Goal: Task Accomplishment & Management: Manage account settings

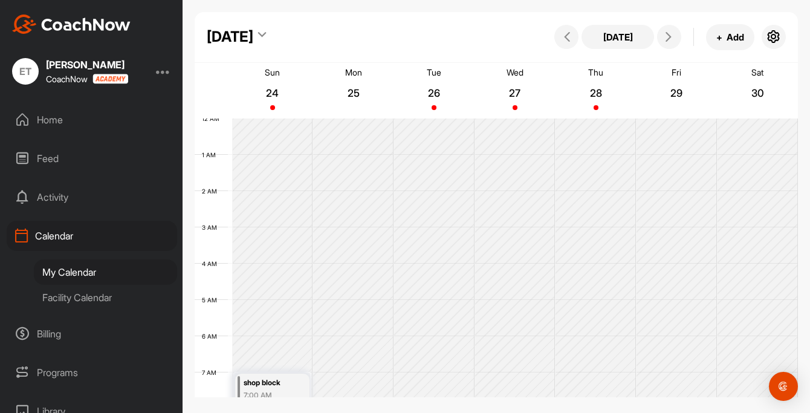
scroll to position [298, 0]
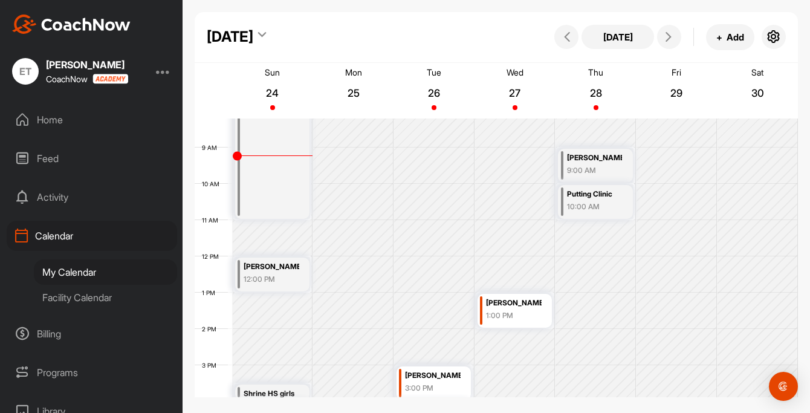
click at [276, 264] on div "[PERSON_NAME]" at bounding box center [272, 267] width 56 height 14
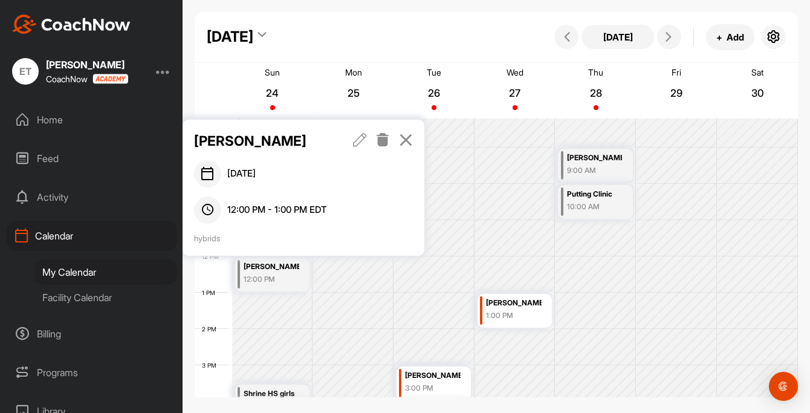
click at [358, 140] on icon at bounding box center [360, 139] width 14 height 13
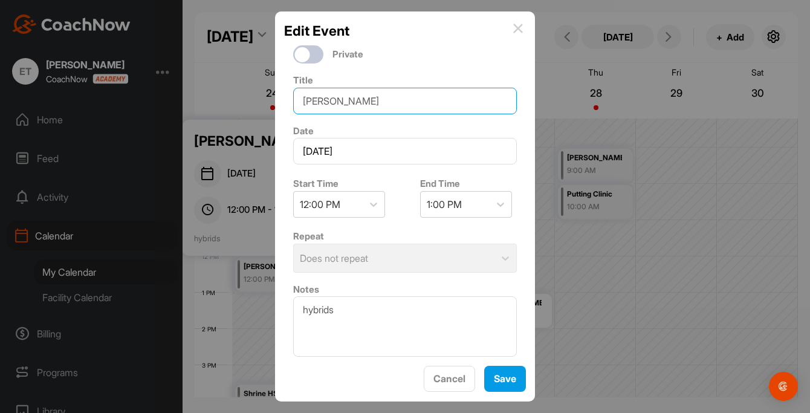
click at [329, 103] on input "[PERSON_NAME]" at bounding box center [405, 101] width 224 height 27
type input "[PERSON_NAME]"
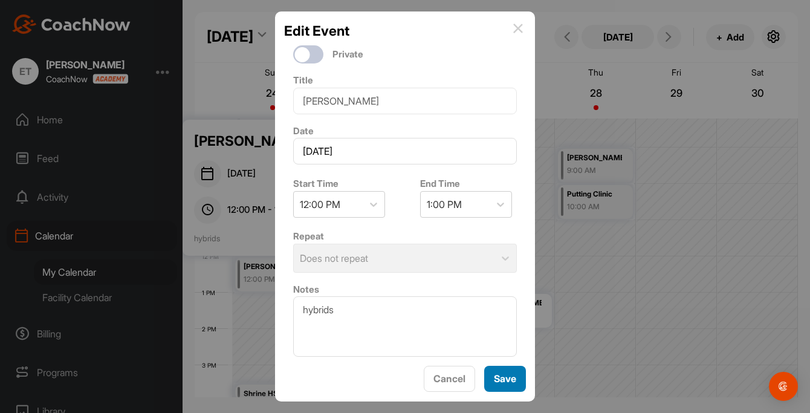
click at [510, 379] on button "Save" at bounding box center [505, 379] width 42 height 26
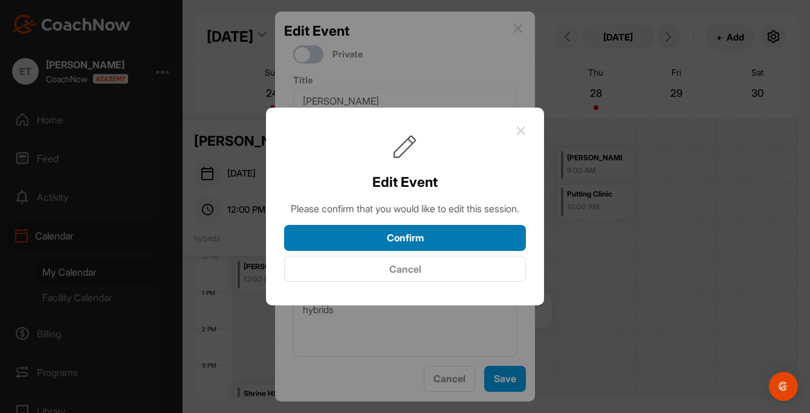
click at [403, 243] on button "Confirm" at bounding box center [405, 238] width 242 height 26
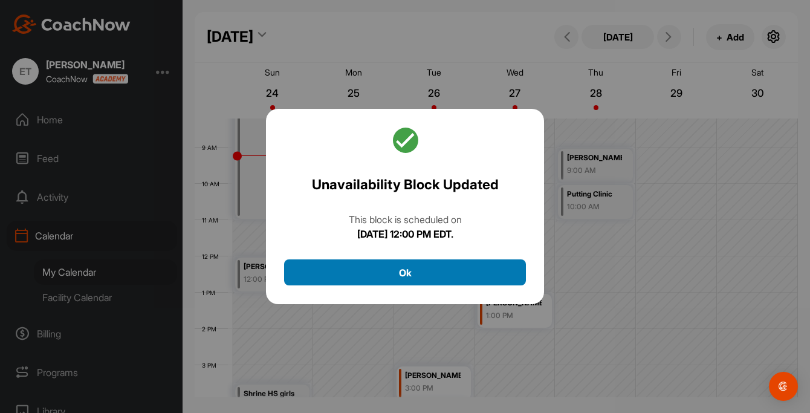
click at [395, 264] on button "Ok" at bounding box center [405, 272] width 242 height 26
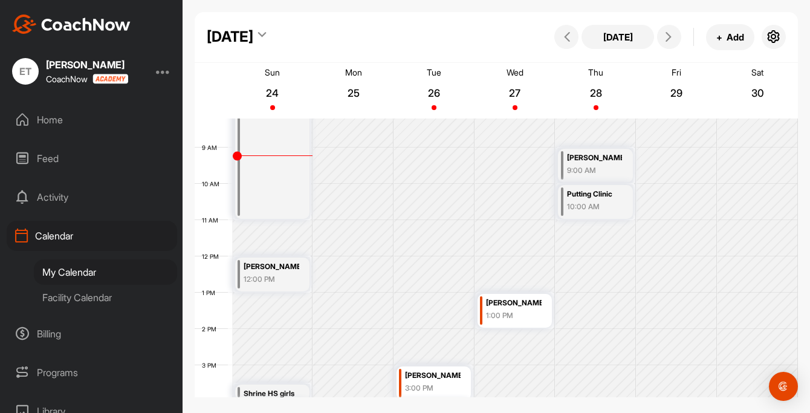
click at [276, 269] on div "[PERSON_NAME]" at bounding box center [272, 267] width 56 height 14
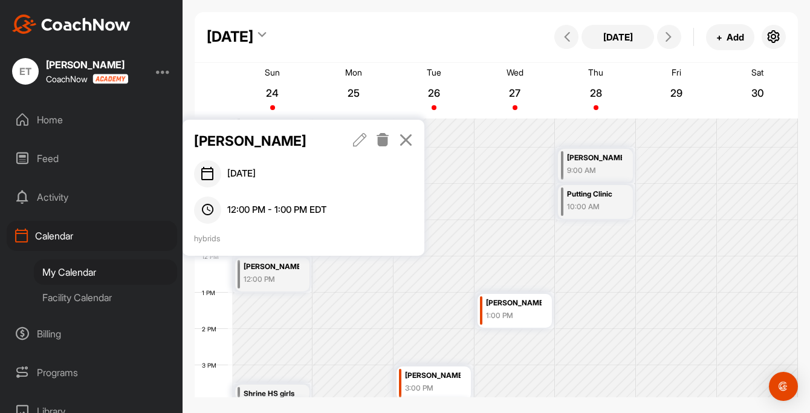
click at [359, 140] on icon at bounding box center [360, 139] width 14 height 13
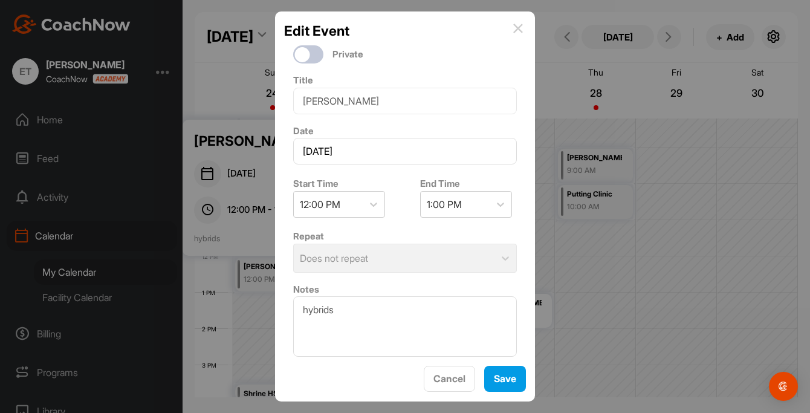
scroll to position [5, 0]
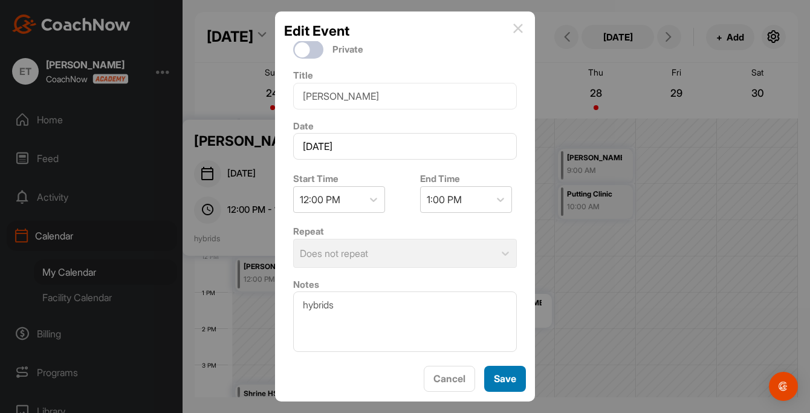
click at [504, 381] on button "Save" at bounding box center [505, 379] width 42 height 26
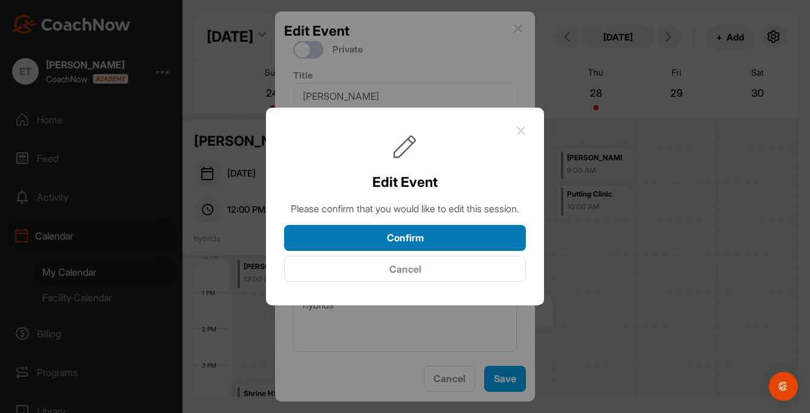
click at [402, 243] on button "Confirm" at bounding box center [405, 238] width 242 height 26
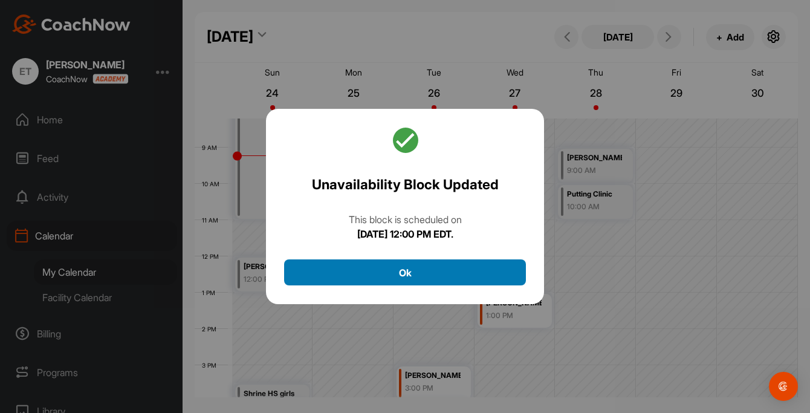
click at [395, 272] on button "Ok" at bounding box center [405, 272] width 242 height 26
